Goal: Use online tool/utility: Utilize a website feature to perform a specific function

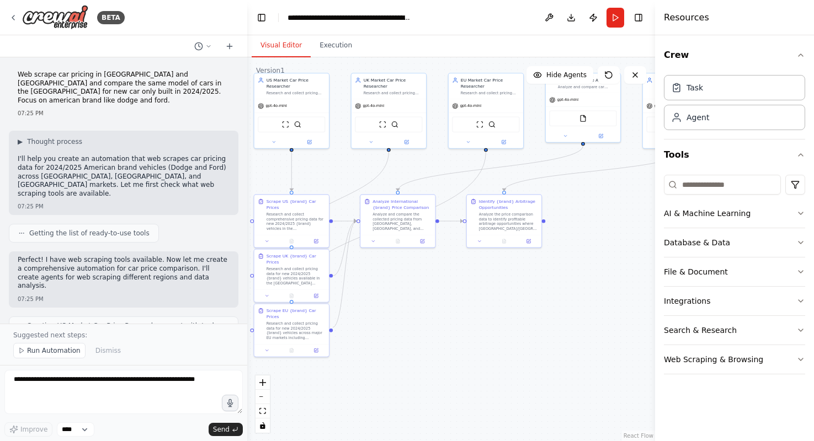
scroll to position [1422, 0]
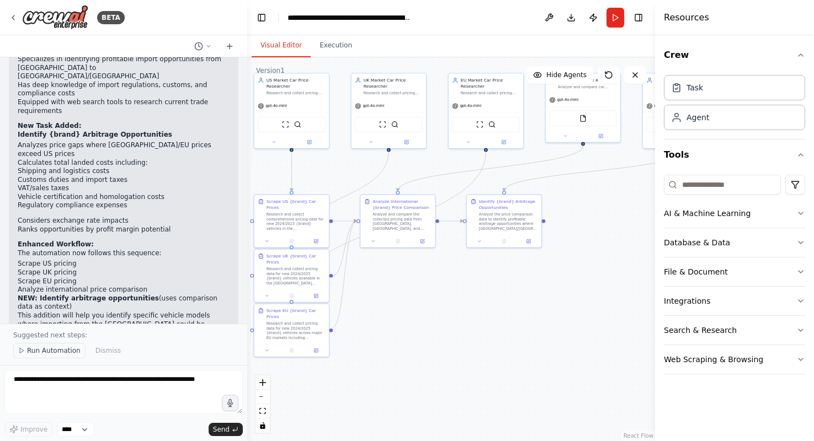
click at [57, 354] on span "Run Automation" at bounding box center [53, 350] width 53 height 9
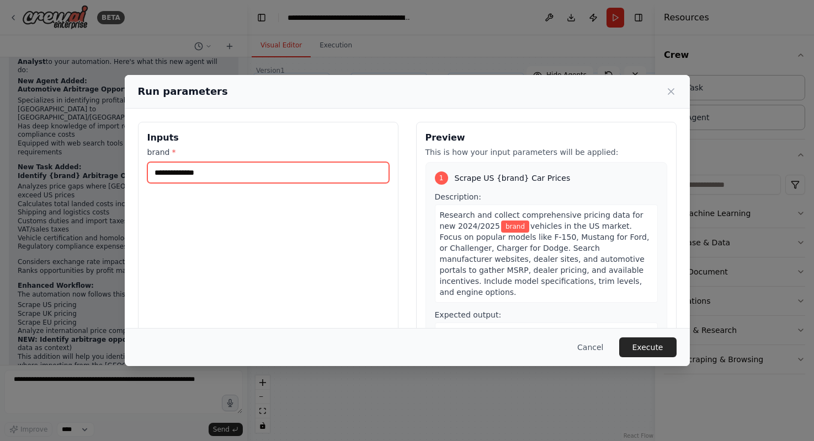
click at [275, 175] on input "brand *" at bounding box center [268, 172] width 242 height 21
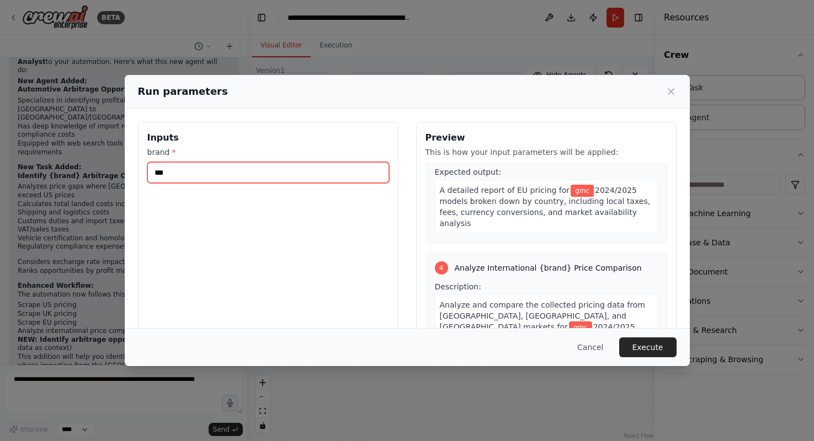
scroll to position [665, 0]
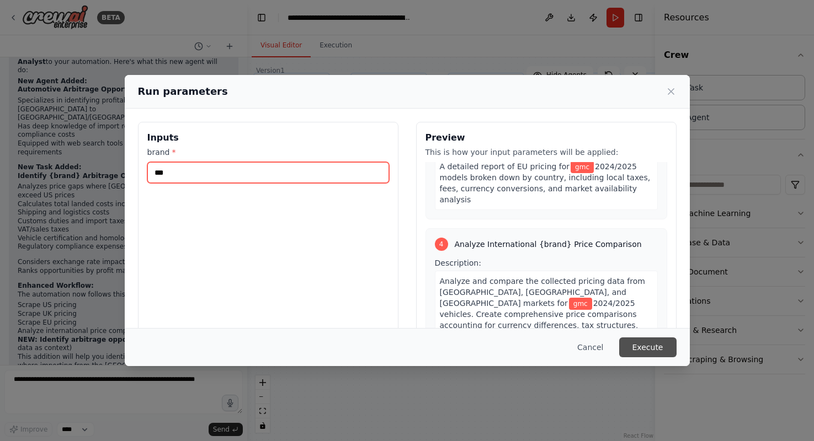
type input "***"
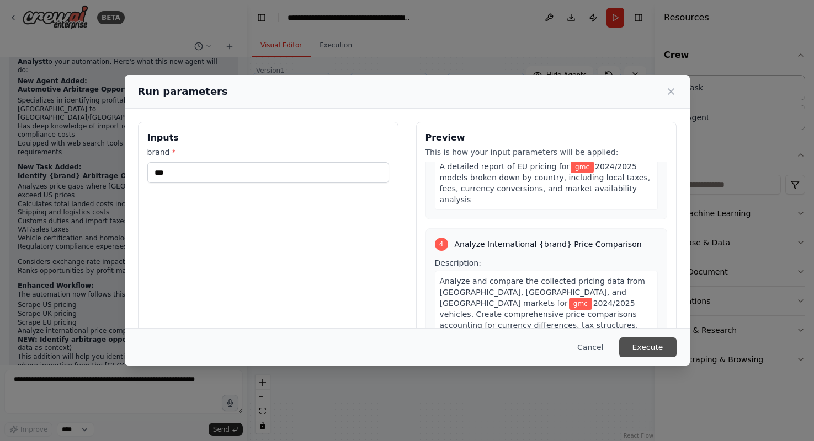
click at [650, 345] on button "Execute" at bounding box center [647, 348] width 57 height 20
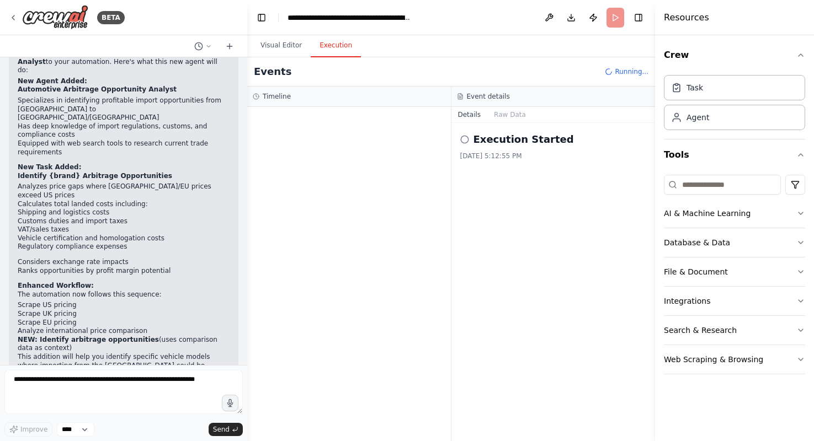
click at [333, 42] on button "Execution" at bounding box center [336, 45] width 50 height 23
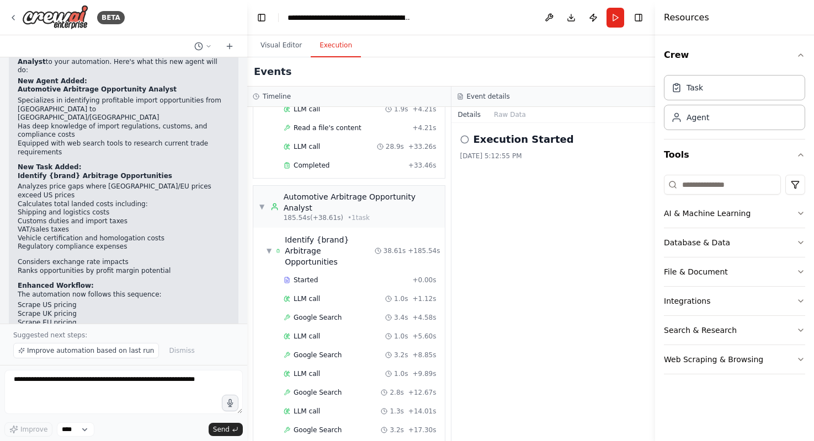
scroll to position [1422, 0]
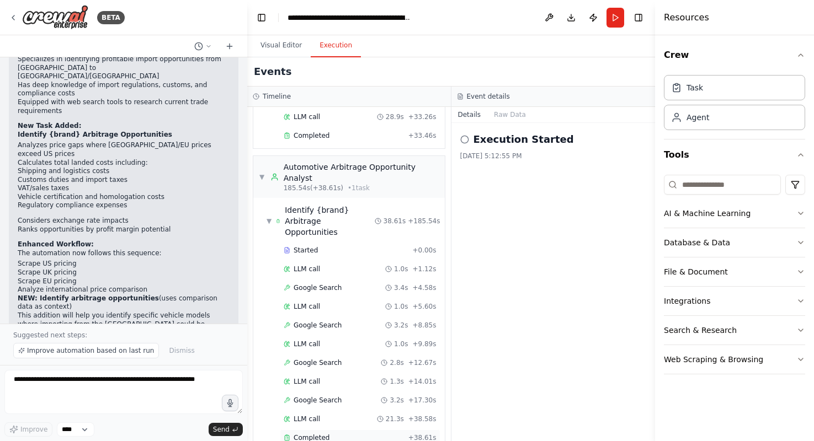
click at [313, 434] on span "Completed" at bounding box center [311, 438] width 36 height 9
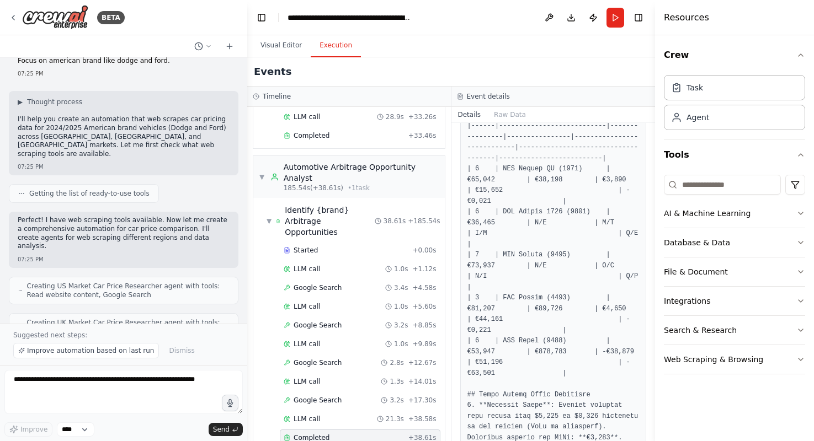
scroll to position [25, 0]
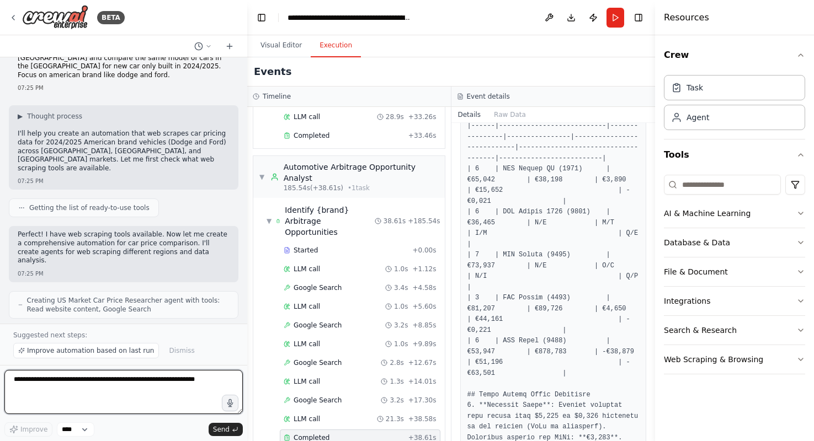
click at [67, 386] on textarea at bounding box center [123, 392] width 238 height 44
type textarea "**********"
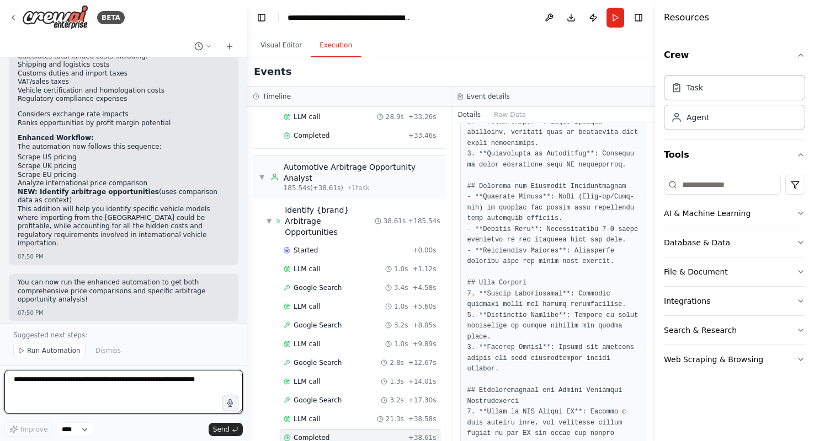
scroll to position [1537, 0]
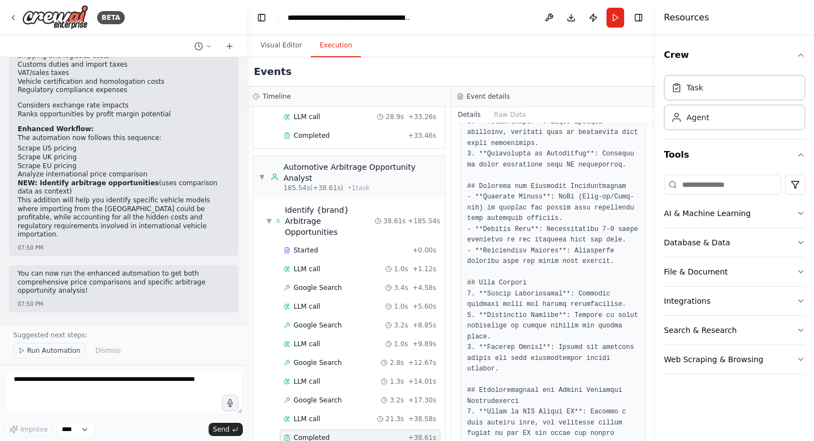
click at [57, 349] on span "Run Automation" at bounding box center [53, 350] width 53 height 9
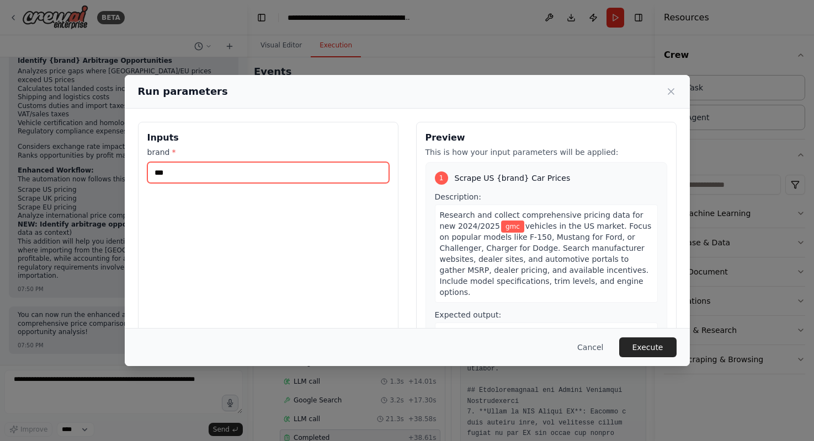
drag, startPoint x: 218, startPoint y: 174, endPoint x: 138, endPoint y: 174, distance: 79.4
click at [138, 174] on div "Inputs brand * ***" at bounding box center [268, 252] width 260 height 261
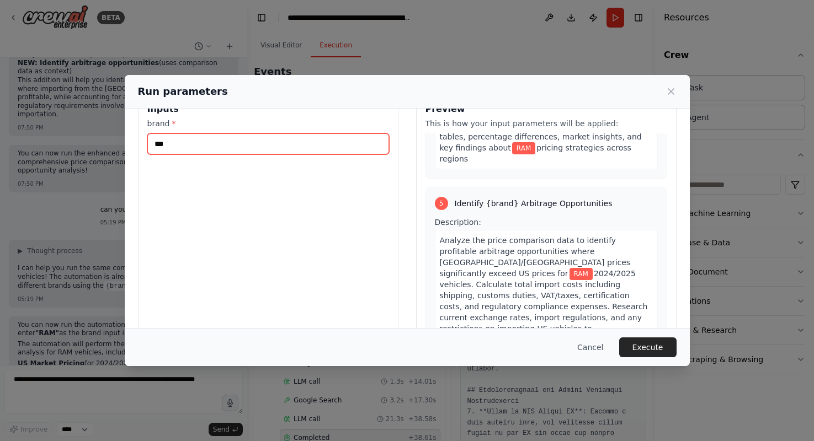
scroll to position [52, 0]
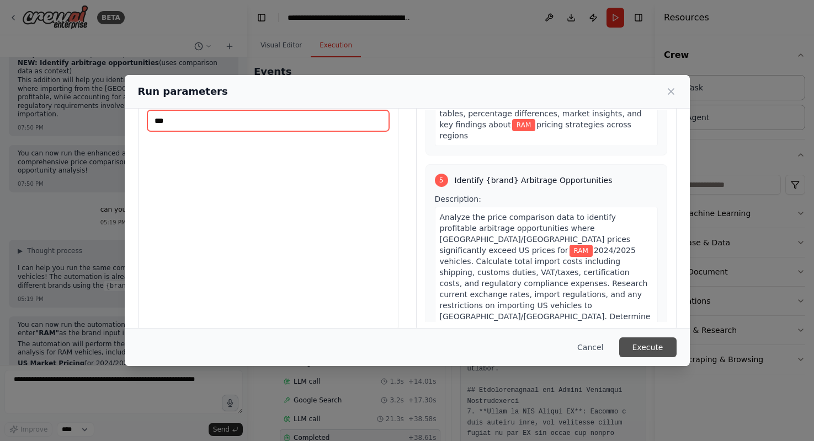
type input "***"
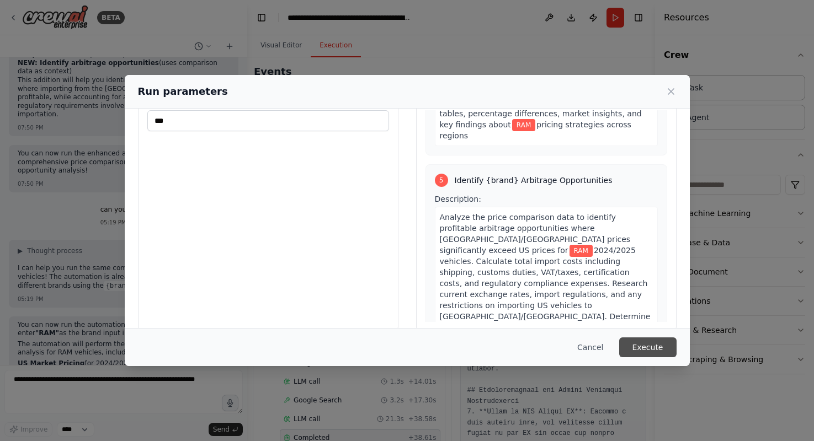
scroll to position [1657, 0]
click at [648, 345] on button "Execute" at bounding box center [647, 348] width 57 height 20
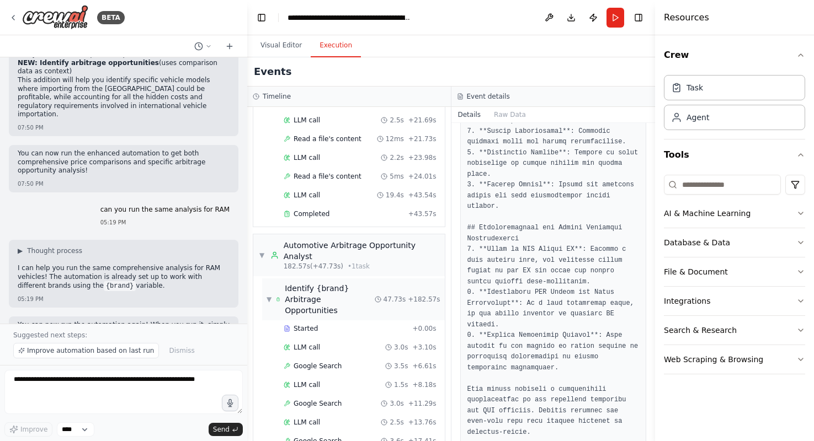
scroll to position [1734, 0]
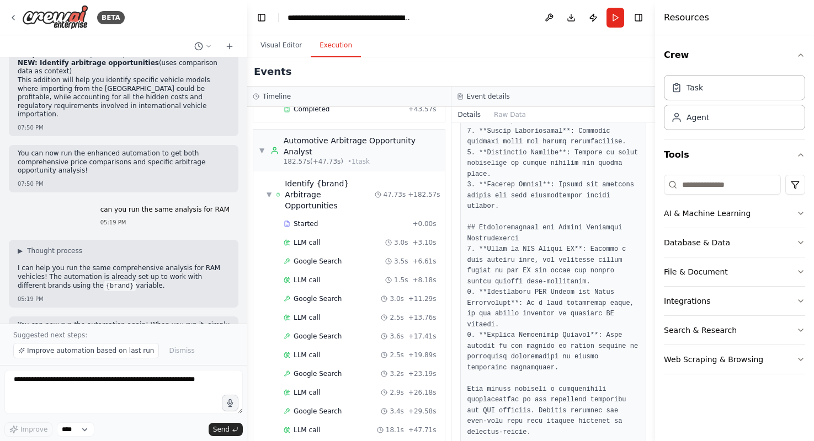
click at [315, 441] on span "Completed" at bounding box center [311, 449] width 36 height 9
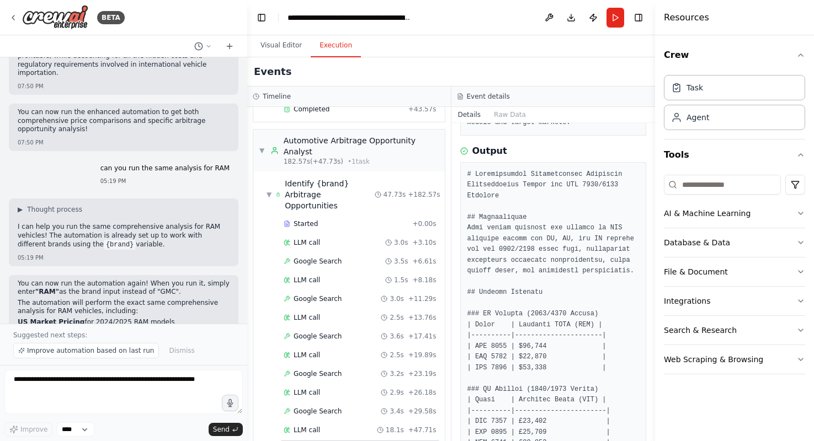
scroll to position [159, 0]
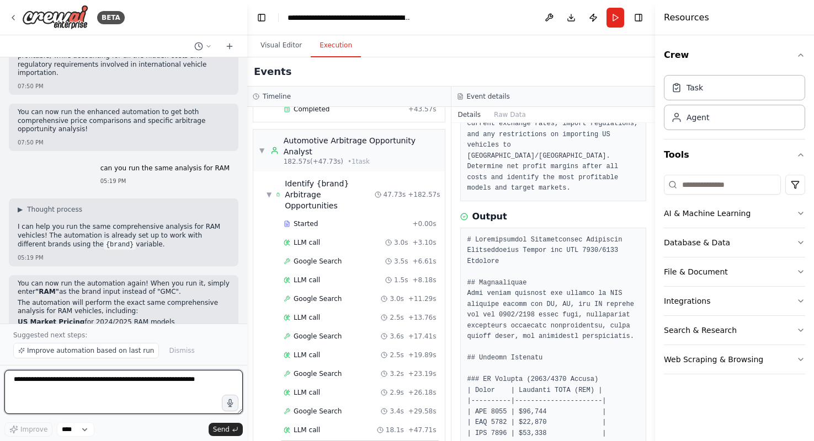
click at [49, 384] on textarea at bounding box center [123, 392] width 238 height 44
type textarea "**********"
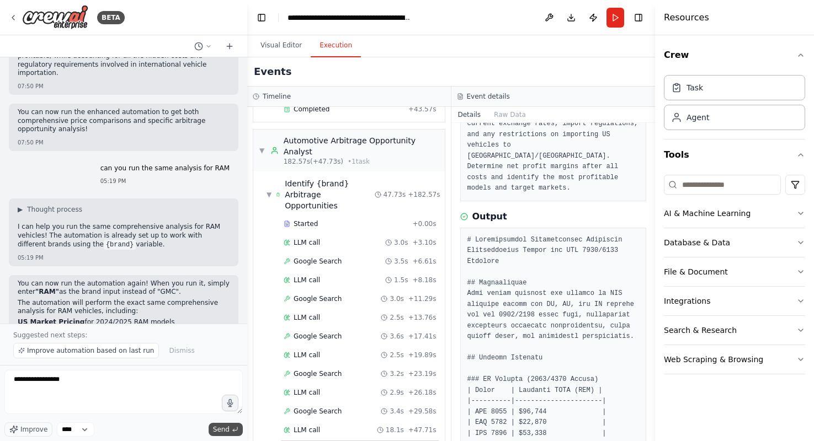
click at [220, 429] on span "Send" at bounding box center [221, 429] width 17 height 9
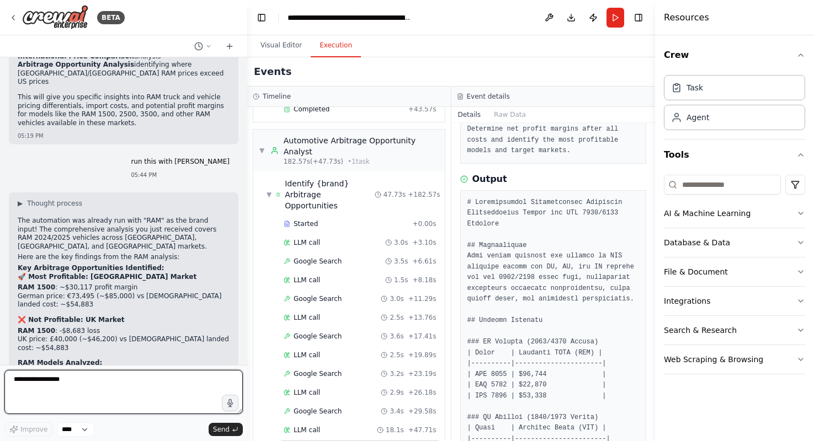
scroll to position [186, 0]
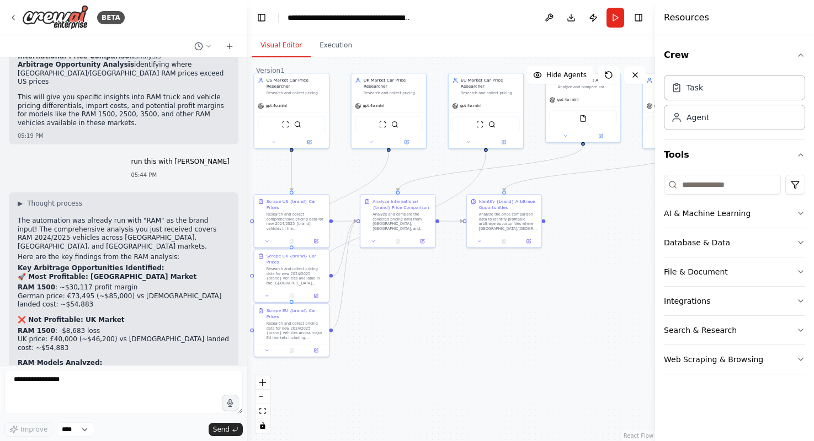
click at [277, 39] on button "Visual Editor" at bounding box center [281, 45] width 59 height 23
click at [335, 46] on button "Execution" at bounding box center [336, 45] width 50 height 23
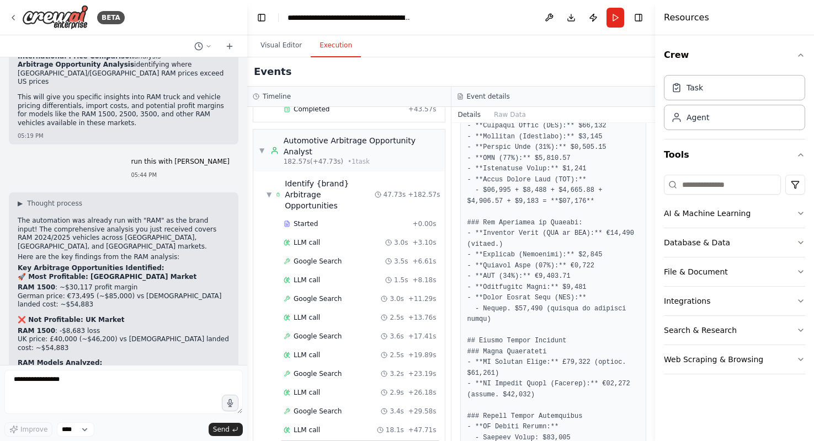
scroll to position [1037, 0]
drag, startPoint x: 516, startPoint y: 289, endPoint x: 543, endPoint y: 286, distance: 27.2
click at [543, 286] on pre at bounding box center [553, 126] width 172 height 1538
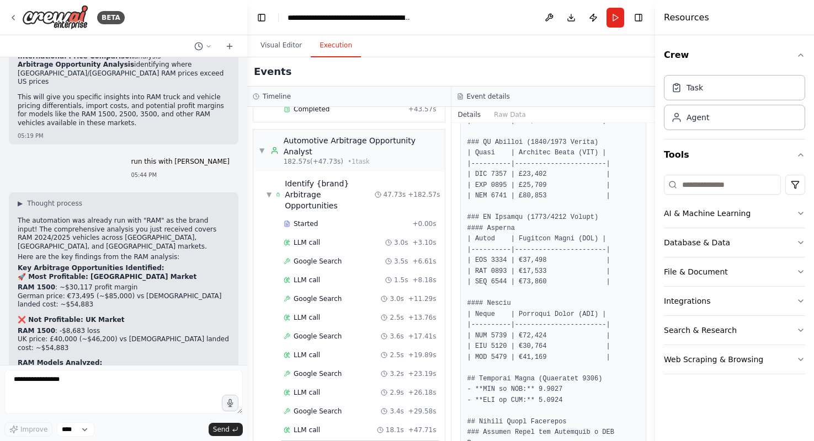
scroll to position [0, 0]
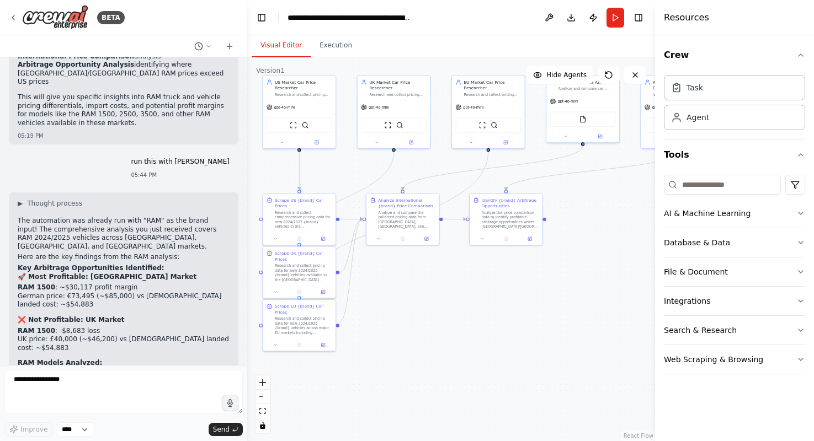
click at [281, 47] on button "Visual Editor" at bounding box center [281, 45] width 59 height 23
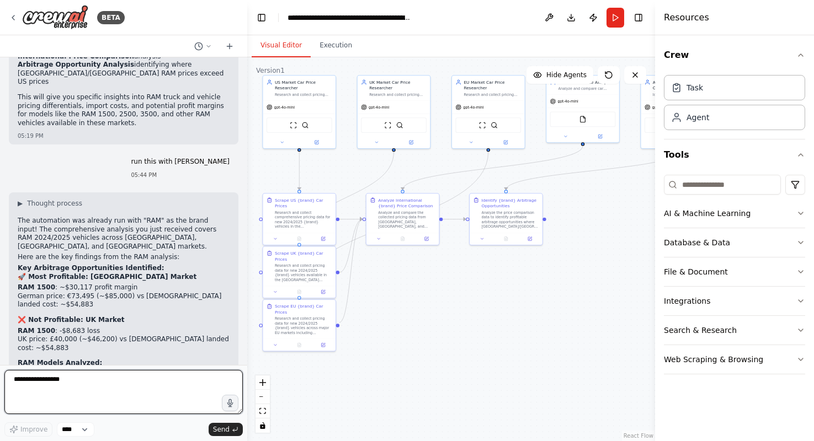
click at [111, 384] on textarea "**********" at bounding box center [123, 392] width 238 height 44
click at [25, 381] on textarea "**********" at bounding box center [123, 392] width 238 height 44
type textarea "**********"
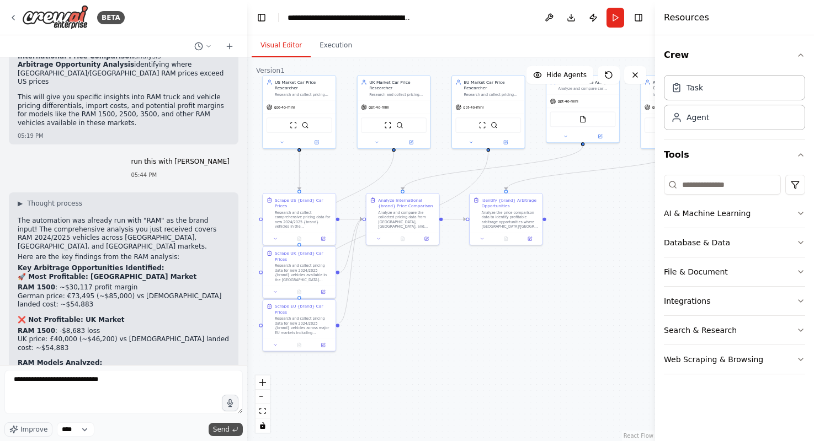
click at [215, 427] on span "Send" at bounding box center [221, 429] width 17 height 9
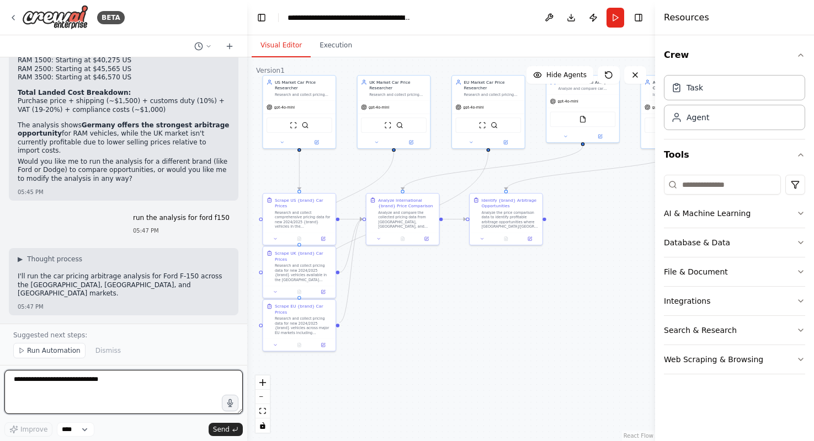
scroll to position [2311, 0]
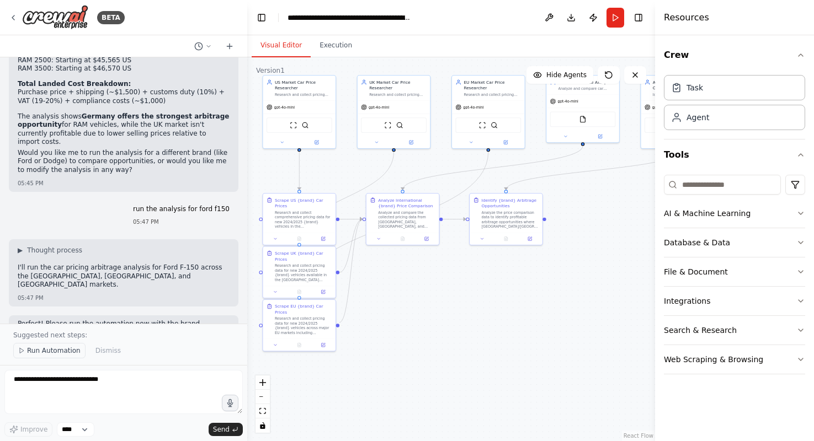
click at [53, 346] on span "Run Automation" at bounding box center [53, 350] width 53 height 9
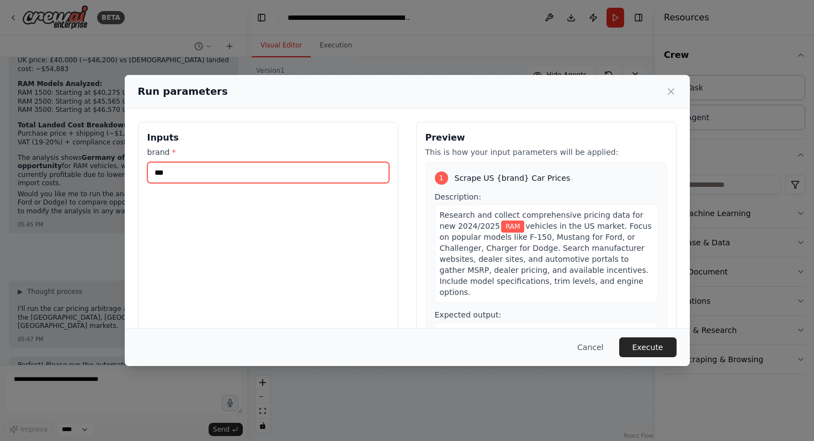
drag, startPoint x: 237, startPoint y: 172, endPoint x: 141, endPoint y: 168, distance: 96.6
click at [141, 168] on div "Inputs brand * ***" at bounding box center [268, 252] width 260 height 261
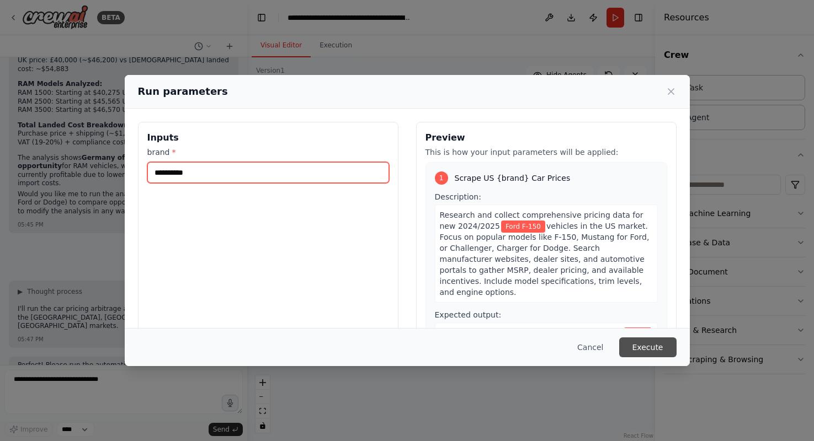
type input "**********"
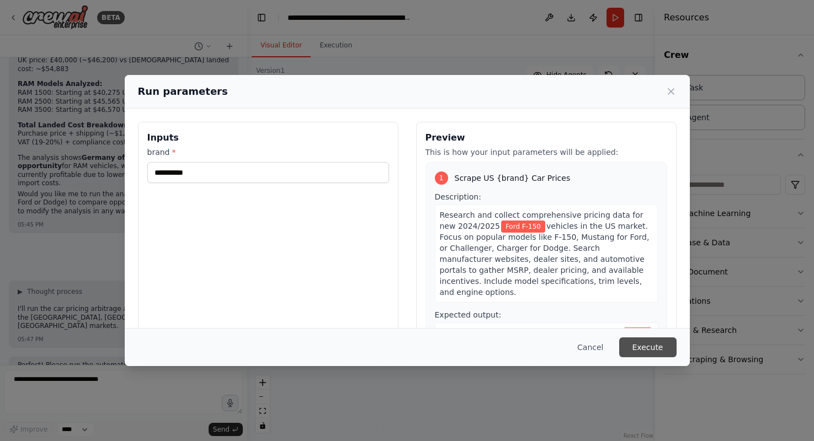
click at [653, 346] on button "Execute" at bounding box center [647, 348] width 57 height 20
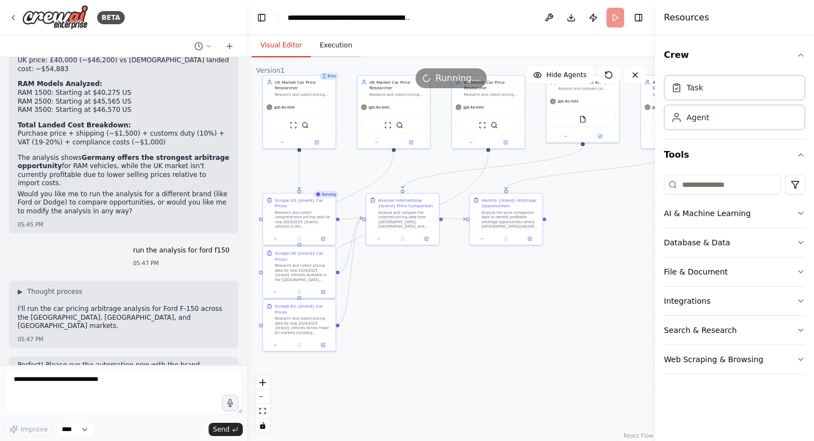
scroll to position [0, 0]
click at [339, 40] on button "Execution" at bounding box center [336, 45] width 50 height 23
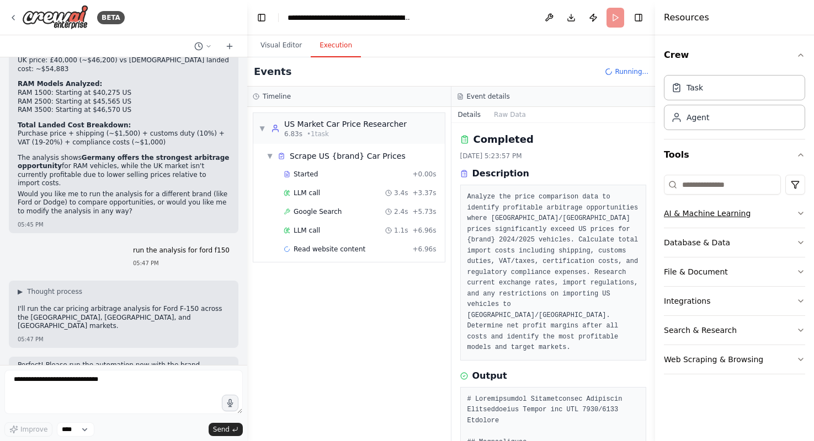
click at [774, 210] on button "AI & Machine Learning" at bounding box center [734, 213] width 141 height 29
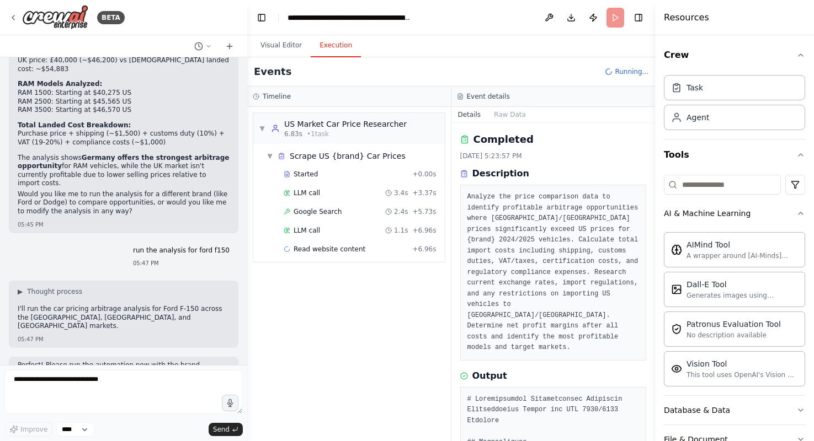
scroll to position [119, 0]
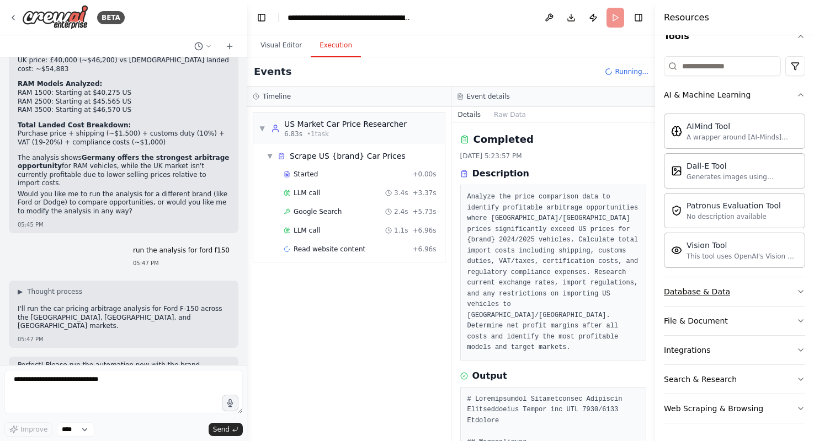
click at [747, 290] on button "Database & Data" at bounding box center [734, 291] width 141 height 29
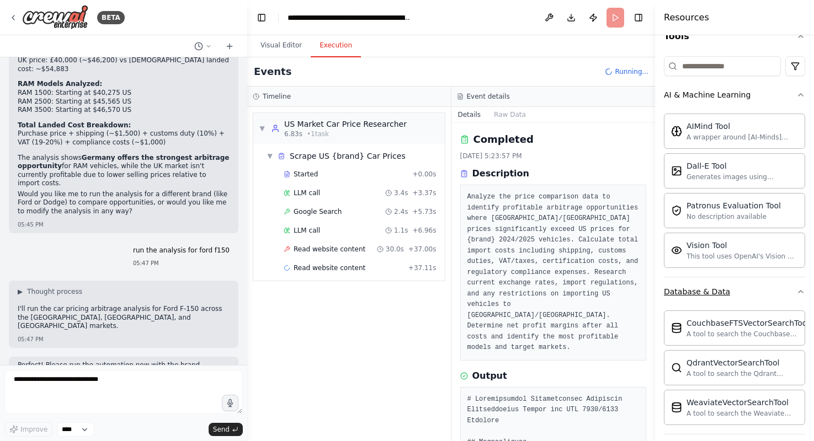
scroll to position [247, 0]
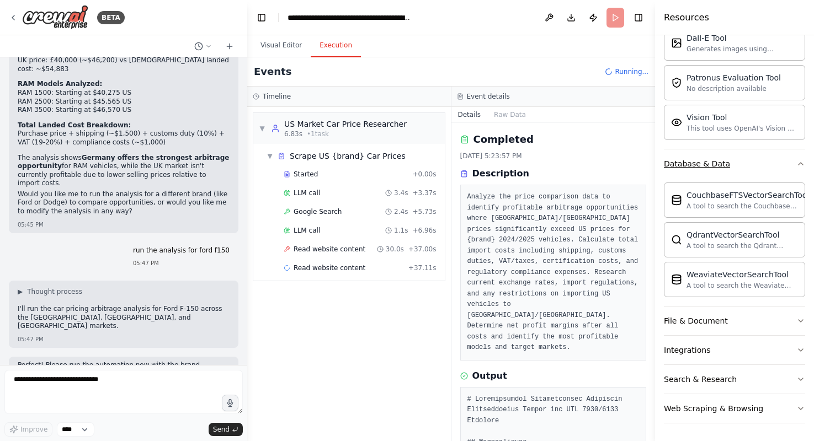
click at [764, 164] on button "Database & Data" at bounding box center [734, 163] width 141 height 29
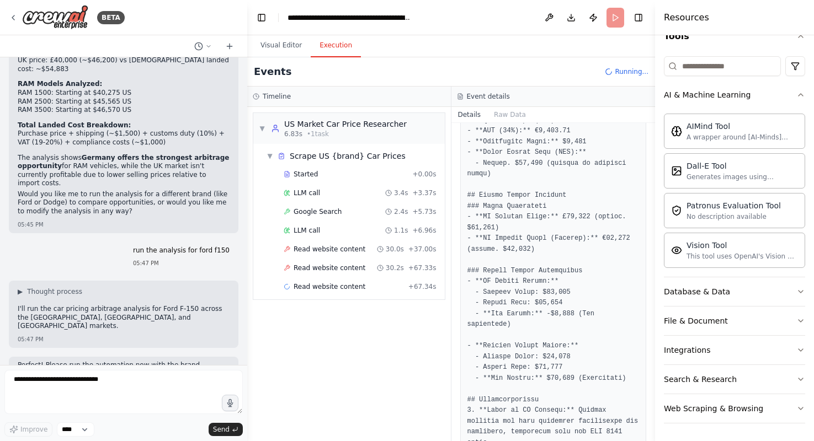
scroll to position [1183, 0]
click at [729, 403] on div "Web Scraping & Browsing" at bounding box center [713, 408] width 99 height 11
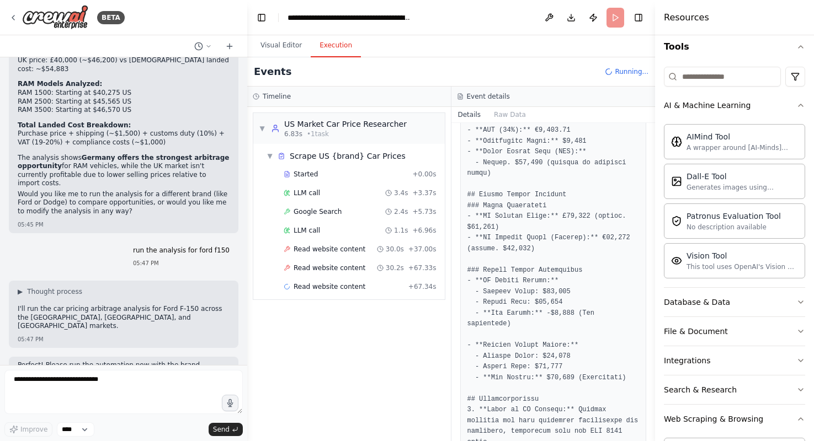
scroll to position [116, 0]
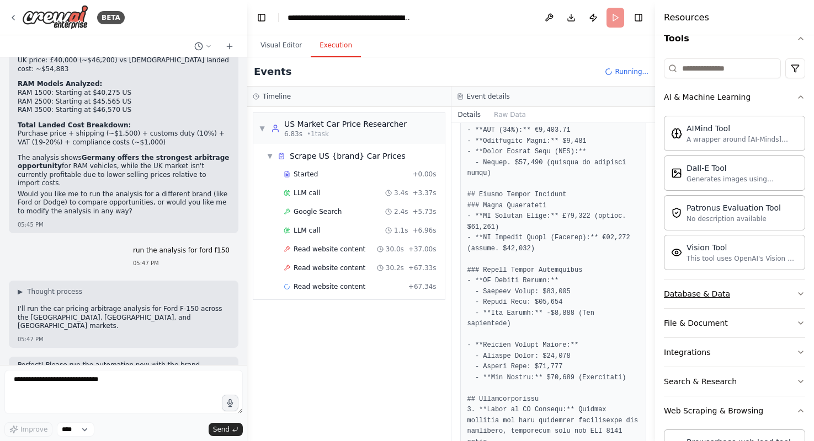
click at [741, 289] on button "Database & Data" at bounding box center [734, 294] width 141 height 29
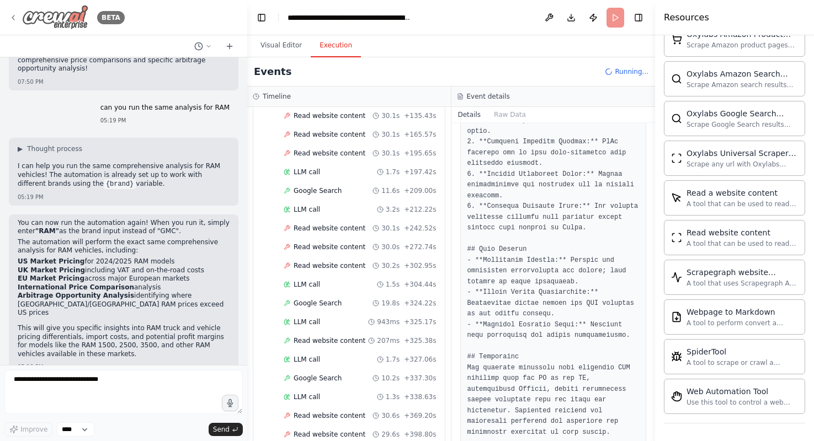
scroll to position [321, 0]
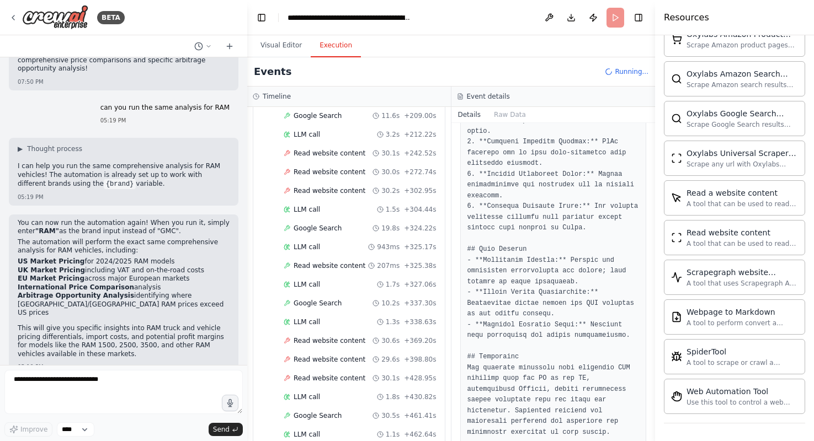
click at [612, 16] on header "**********" at bounding box center [451, 17] width 408 height 35
click at [592, 18] on button "Publish" at bounding box center [593, 18] width 18 height 20
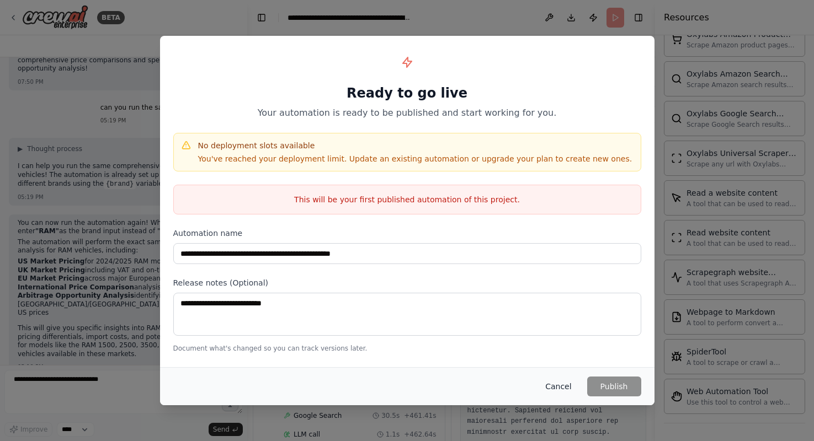
click at [550, 388] on button "Cancel" at bounding box center [558, 387] width 44 height 20
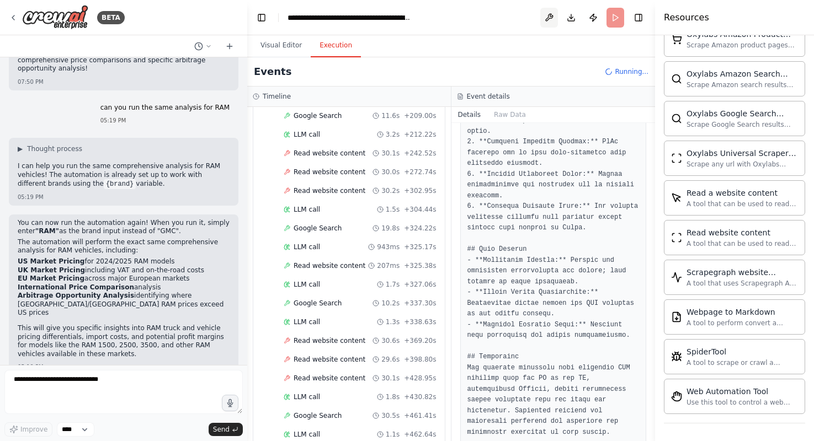
click at [550, 18] on button at bounding box center [549, 18] width 18 height 20
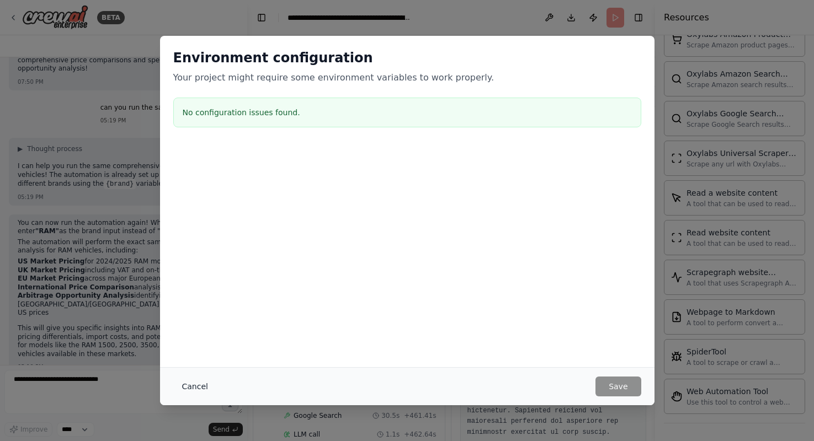
click at [194, 382] on button "Cancel" at bounding box center [195, 387] width 44 height 20
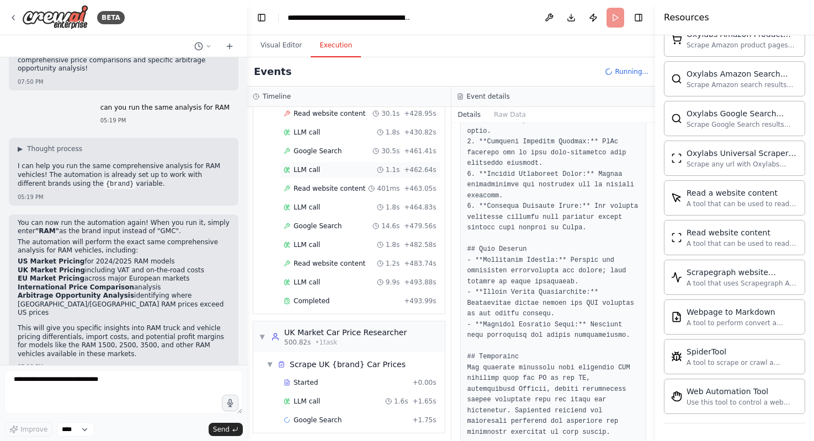
scroll to position [601, 0]
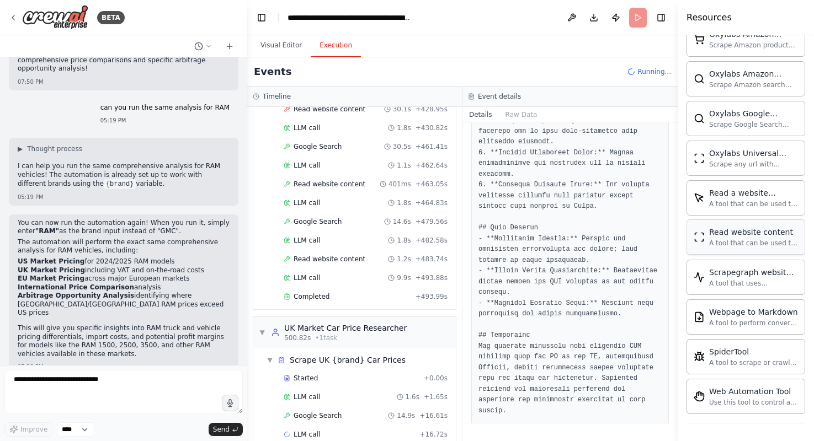
drag, startPoint x: 655, startPoint y: 225, endPoint x: 709, endPoint y: 221, distance: 54.2
click at [709, 221] on div "Resources Crew Task Agent Tools AI & Machine Learning AIMind Tool A wrapper aro…" at bounding box center [745, 220] width 136 height 441
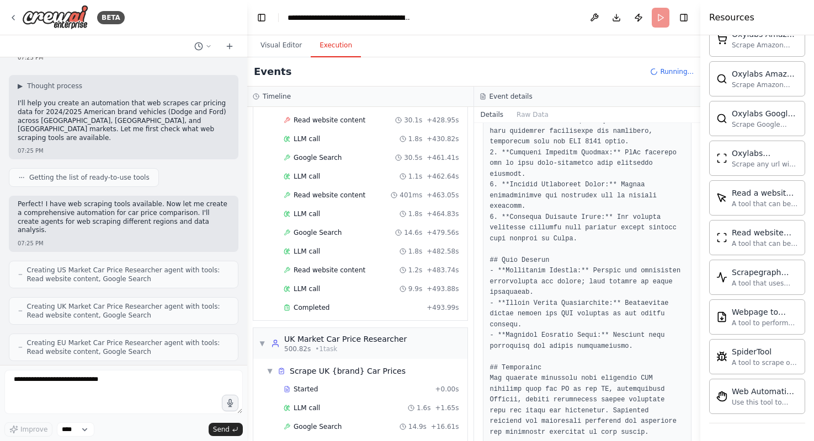
scroll to position [55, 0]
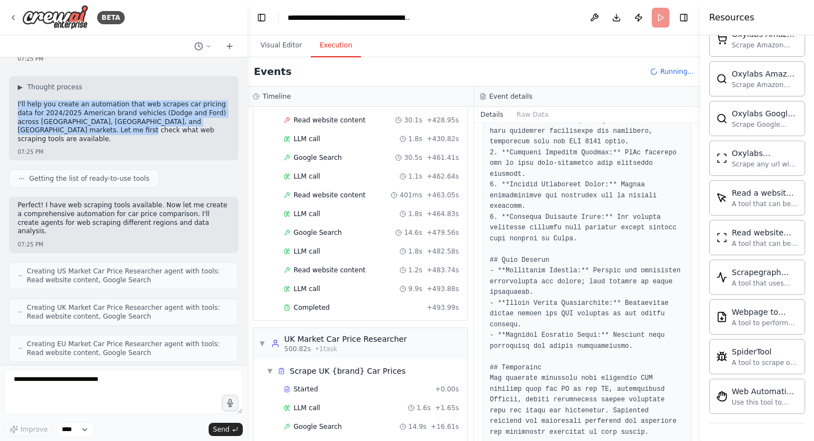
drag, startPoint x: 88, startPoint y: 121, endPoint x: 15, endPoint y: 86, distance: 80.7
click at [15, 86] on div "▶ Thought process I'll help you create an automation that web scrapes car prici…" at bounding box center [123, 118] width 229 height 84
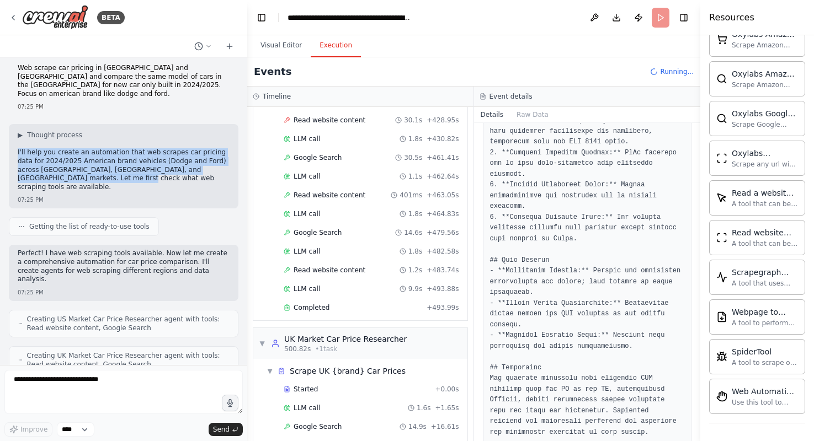
scroll to position [0, 0]
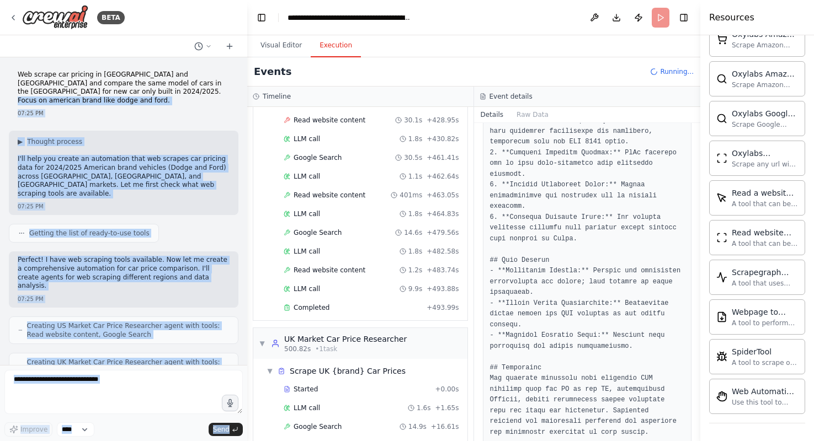
drag, startPoint x: 134, startPoint y: 89, endPoint x: 3, endPoint y: 71, distance: 132.5
click at [3, 71] on div "BETA Web scrape car pricing in [GEOGRAPHIC_DATA] and [GEOGRAPHIC_DATA] and comp…" at bounding box center [123, 220] width 247 height 441
copy div "54:62 LO ▶ Ipsumdo sitamet C'ad elit sed doeius te incididunt utla etd magnaal …"
click at [72, 97] on div "Web scrape car pricing in [GEOGRAPHIC_DATA] and [GEOGRAPHIC_DATA] and compare t…" at bounding box center [124, 89] width 212 height 36
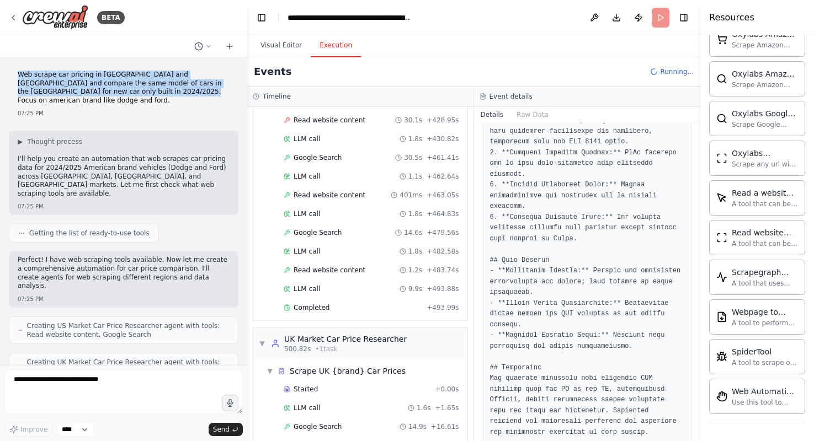
drag, startPoint x: 135, startPoint y: 93, endPoint x: 15, endPoint y: 72, distance: 122.0
click at [15, 72] on div "Web scrape car pricing in [GEOGRAPHIC_DATA] and [GEOGRAPHIC_DATA] and compare t…" at bounding box center [123, 94] width 229 height 56
copy p "Web scrape car pricing in [GEOGRAPHIC_DATA] and [GEOGRAPHIC_DATA] and compare t…"
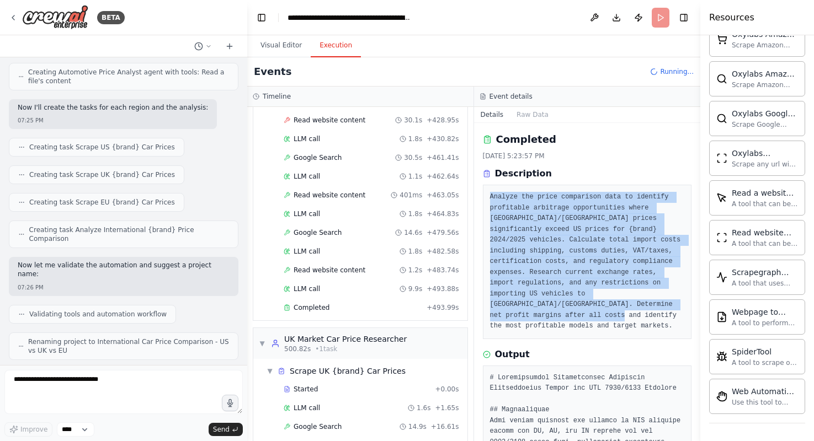
drag, startPoint x: 658, startPoint y: 306, endPoint x: 481, endPoint y: 192, distance: 209.9
click at [481, 192] on div "Completed [DATE] 5:23:57 PM Description Analyze the price comparison data to id…" at bounding box center [587, 282] width 227 height 318
copy pre "Analyze the price comparison data to identify profitable arbitrage opportunitie…"
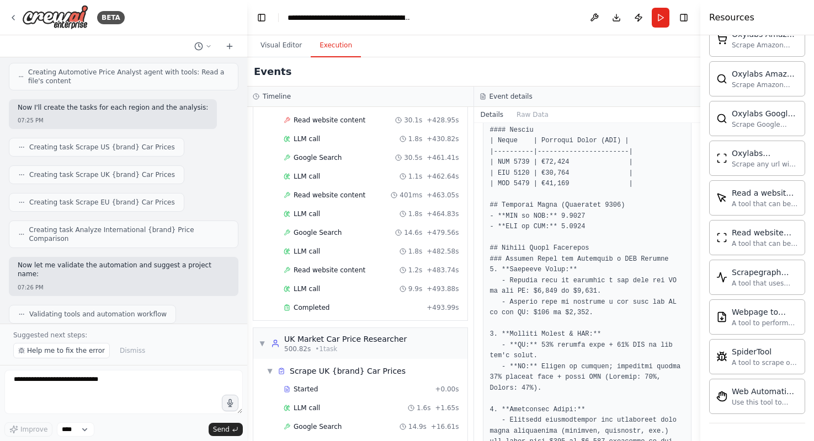
scroll to position [740, 0]
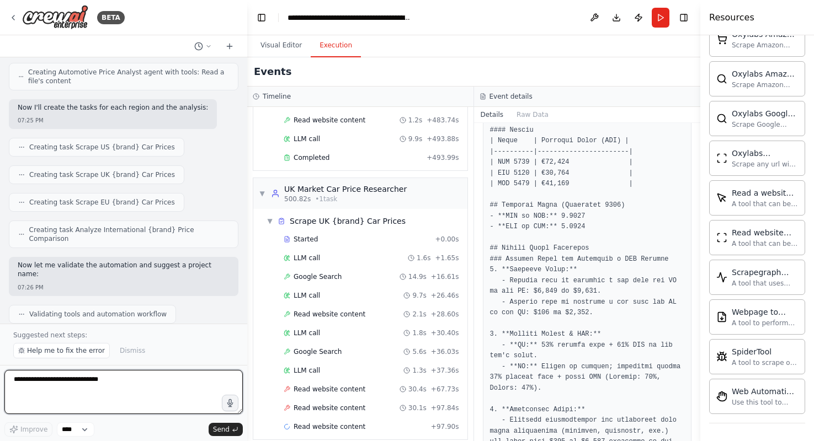
click at [117, 386] on textarea "**********" at bounding box center [123, 392] width 238 height 44
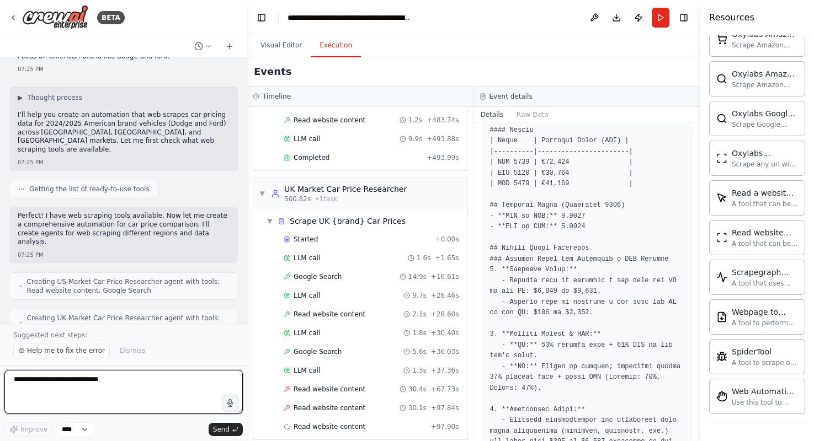
scroll to position [0, 0]
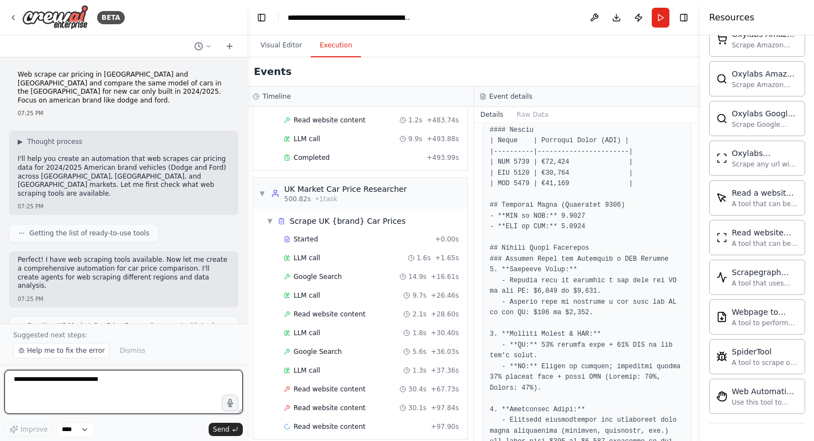
click at [110, 383] on textarea "**********" at bounding box center [123, 392] width 238 height 44
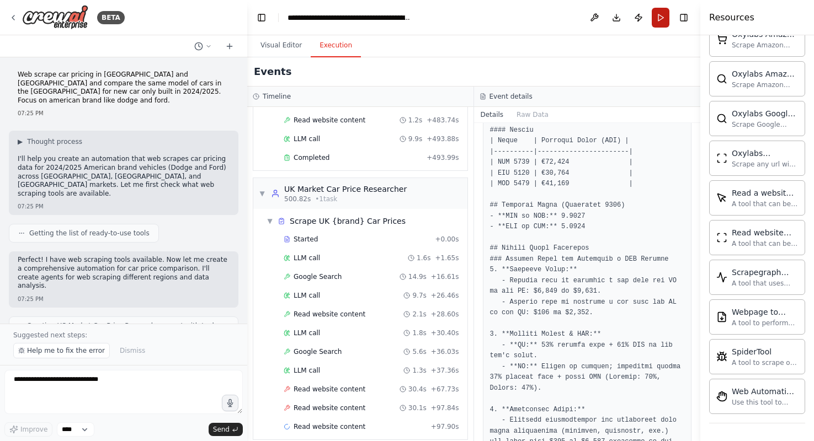
click at [664, 22] on button "Run" at bounding box center [660, 18] width 18 height 20
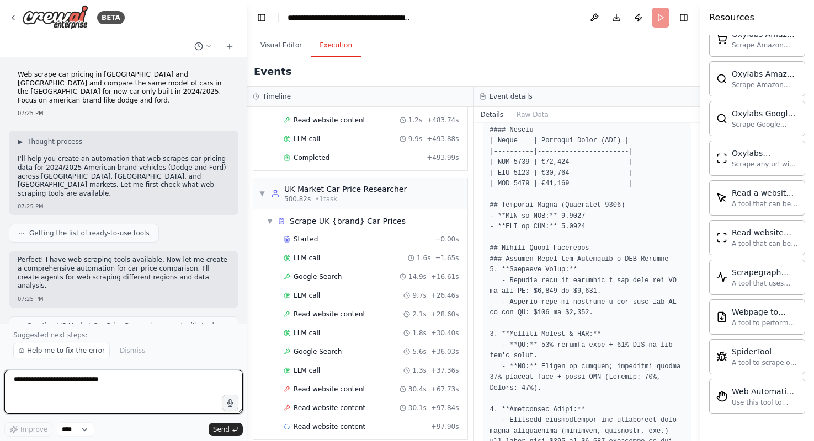
click at [128, 390] on textarea "**********" at bounding box center [123, 392] width 238 height 44
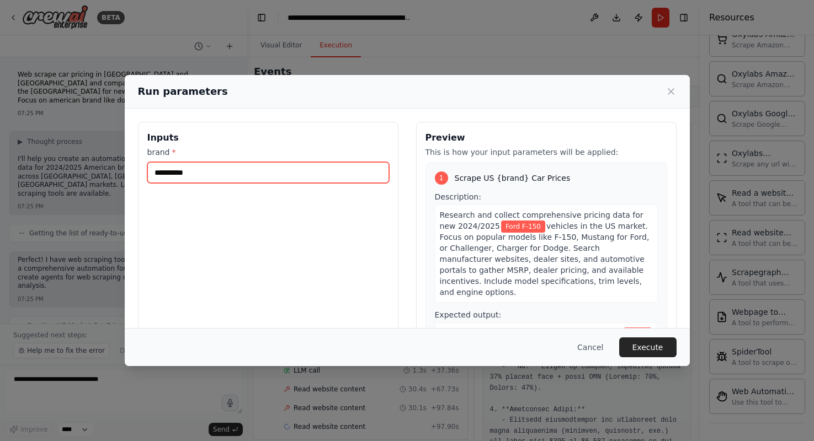
drag, startPoint x: 243, startPoint y: 172, endPoint x: 114, endPoint y: 169, distance: 129.6
click at [114, 169] on div "**********" at bounding box center [407, 220] width 814 height 441
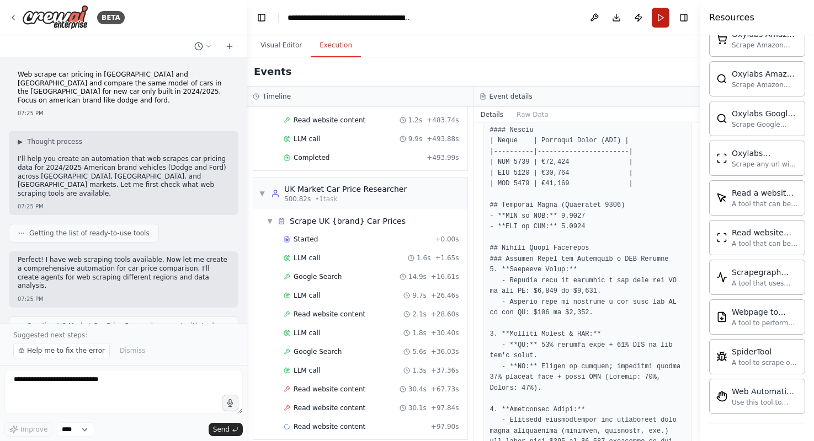
click at [666, 16] on button "Run" at bounding box center [660, 18] width 18 height 20
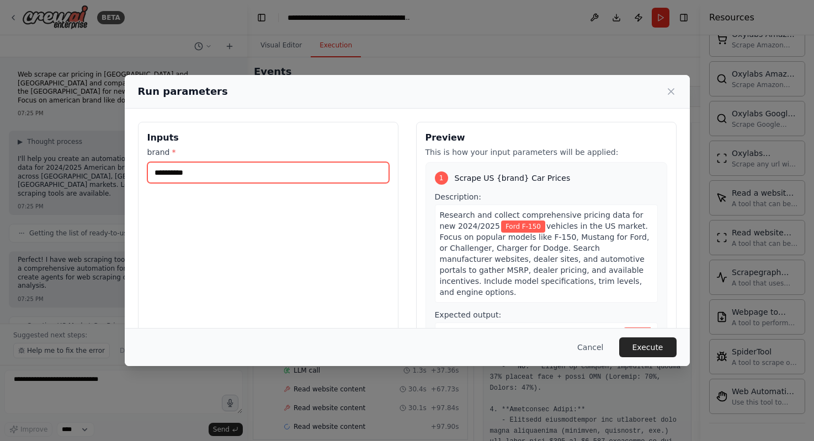
click at [257, 175] on input "**********" at bounding box center [268, 172] width 242 height 21
type input "*"
type input "**********"
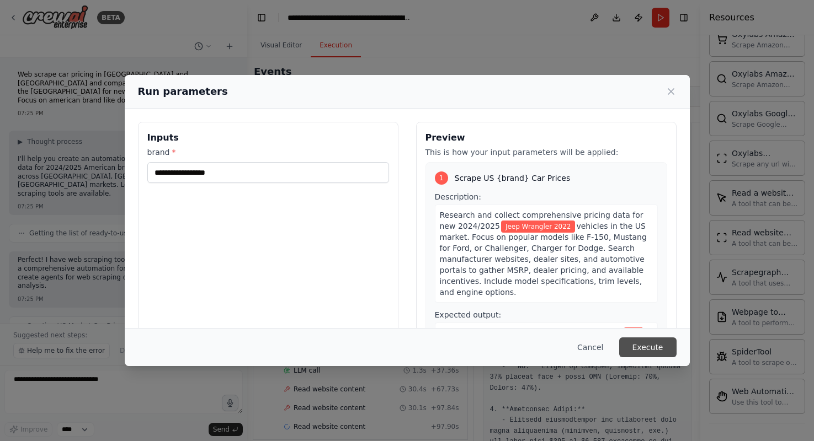
click at [655, 347] on button "Execute" at bounding box center [647, 348] width 57 height 20
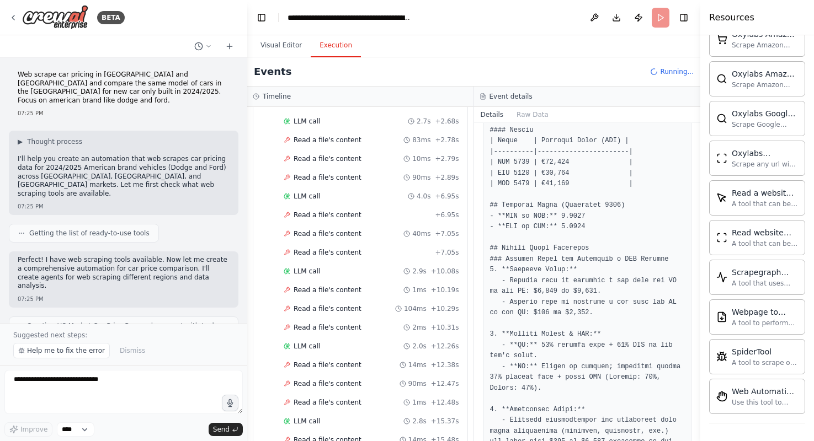
scroll to position [1162, 0]
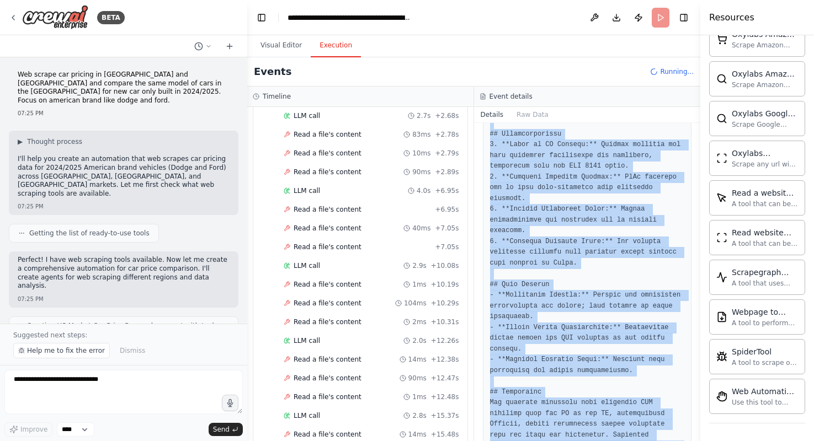
scroll to position [1408, 0]
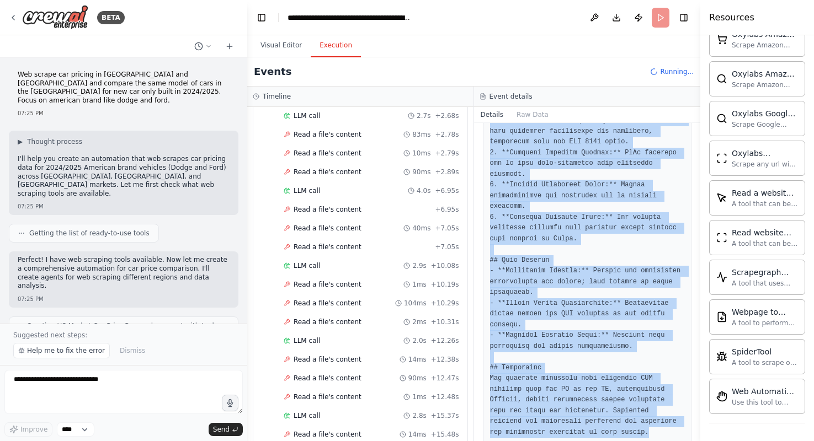
drag, startPoint x: 491, startPoint y: 176, endPoint x: 563, endPoint y: 418, distance: 252.1
copy pre "# Loremipsumdol Sitametconsec Adipiscin Elitseddoeius Tempor inc UTL 1223/8222 …"
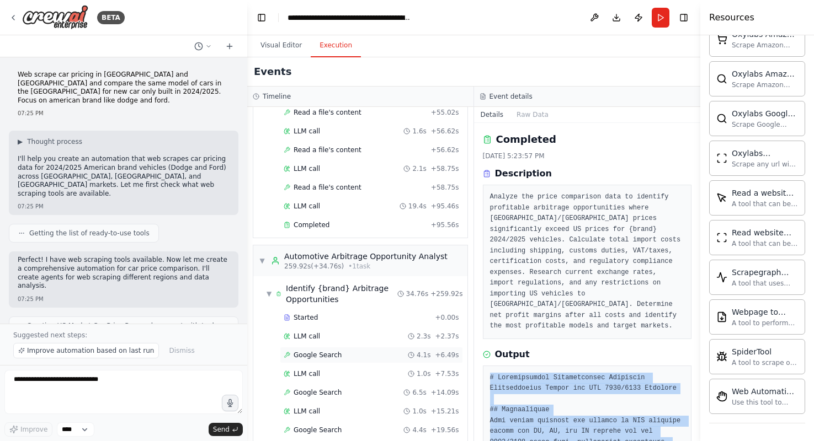
scroll to position [2226, 0]
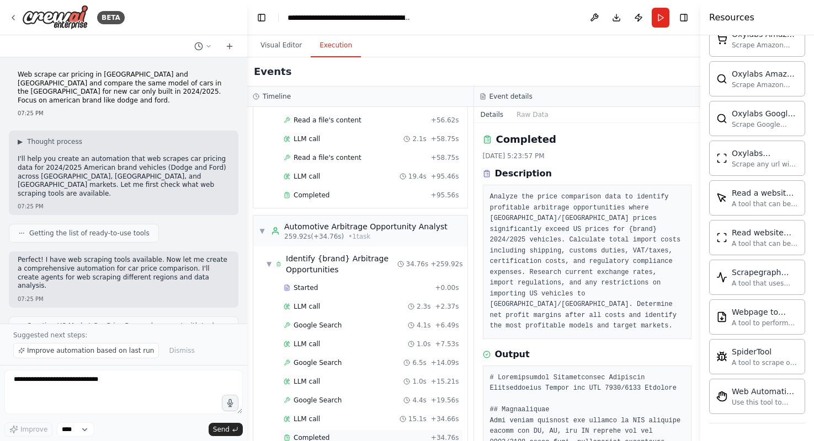
click at [311, 434] on span "Completed" at bounding box center [311, 438] width 36 height 9
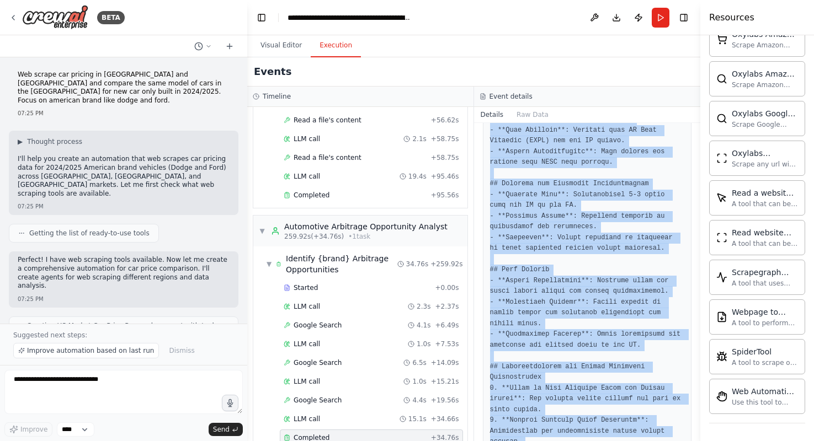
scroll to position [1193, 0]
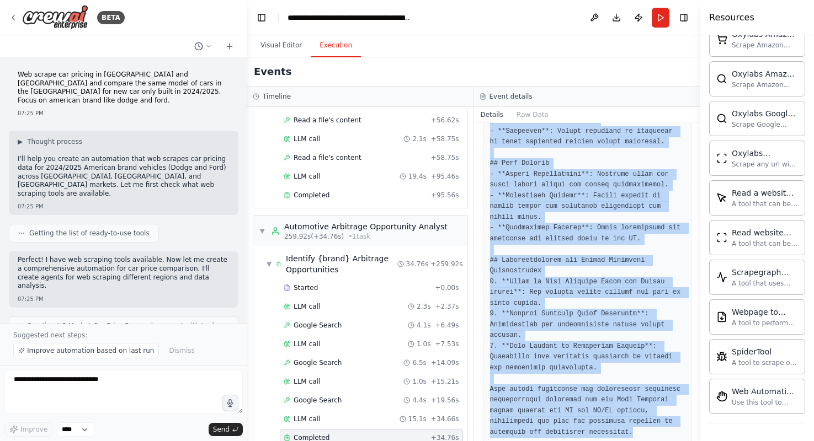
drag, startPoint x: 490, startPoint y: 183, endPoint x: 575, endPoint y: 470, distance: 299.6
click at [575, 441] on html "BETA Web scrape car pricing in [GEOGRAPHIC_DATA] and [GEOGRAPHIC_DATA] and comp…" at bounding box center [407, 220] width 814 height 441
copy pre "# Loremipsumdol Sitametconsec Adipiscin Elitseddoeius Tempor inc Utla Etdolore …"
